Goal: Transaction & Acquisition: Book appointment/travel/reservation

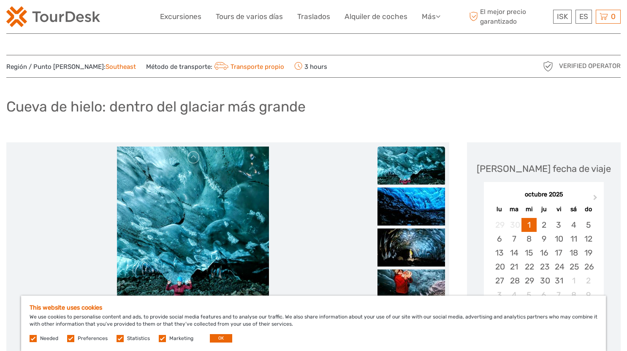
click at [366, 110] on div "Cueva de hielo: dentro del glaciar más grande" at bounding box center [313, 110] width 614 height 31
click at [218, 339] on button "OK" at bounding box center [221, 338] width 22 height 8
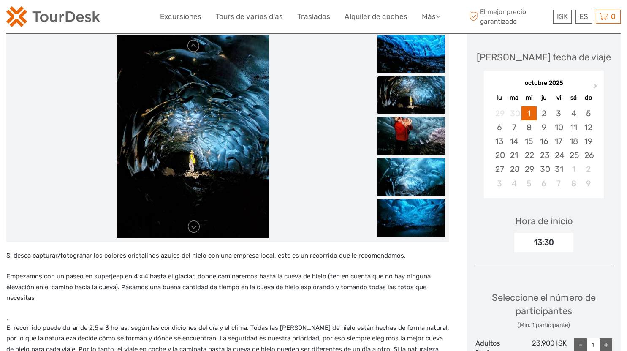
scroll to position [110, 0]
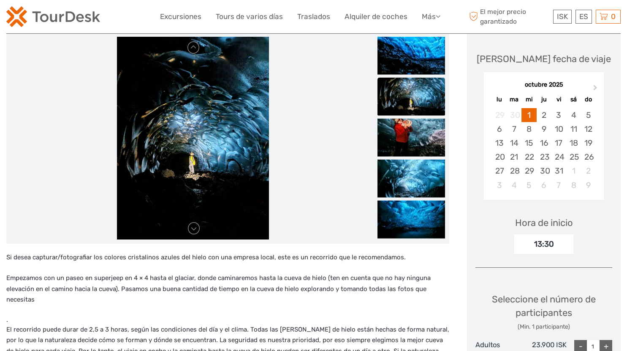
click at [529, 241] on div "13:30" at bounding box center [543, 243] width 59 height 19
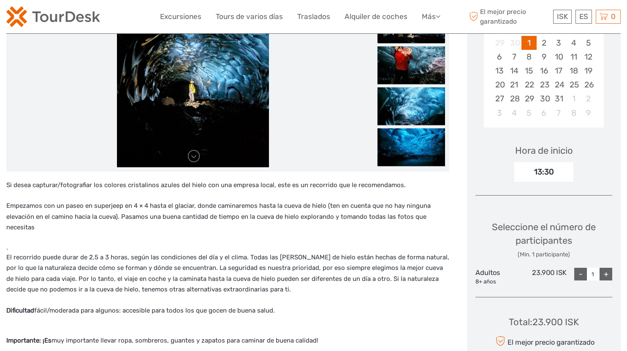
scroll to position [200, 0]
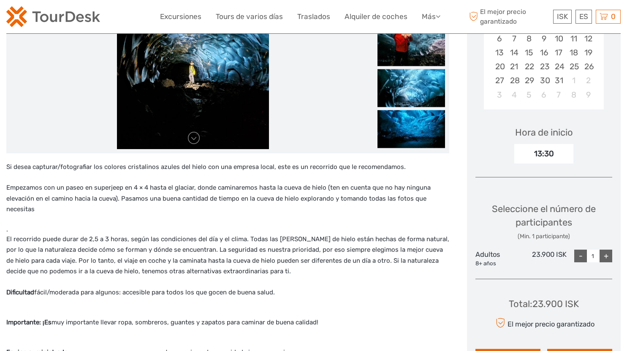
click at [603, 261] on div "+" at bounding box center [605, 255] width 13 height 13
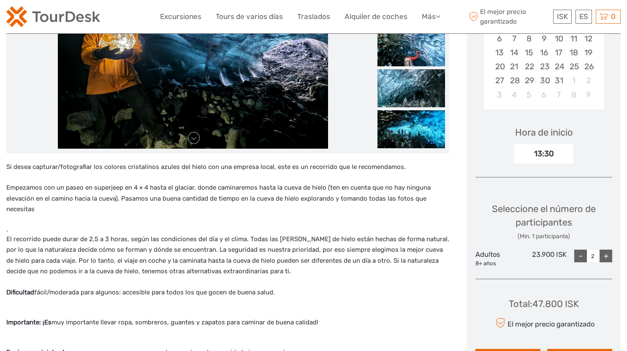
click at [607, 257] on div "+" at bounding box center [605, 255] width 13 height 13
click at [576, 257] on div "-" at bounding box center [580, 255] width 13 height 13
type input "2"
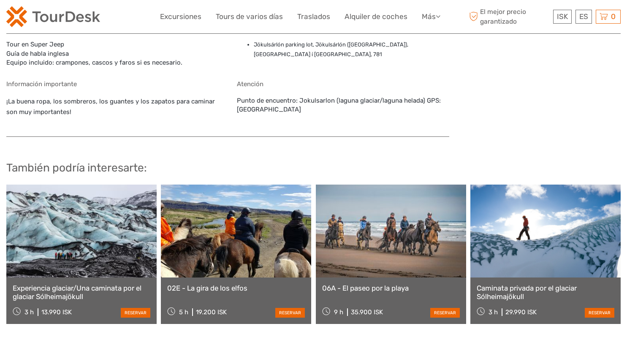
scroll to position [1017, 0]
